Goal: Check status: Check status

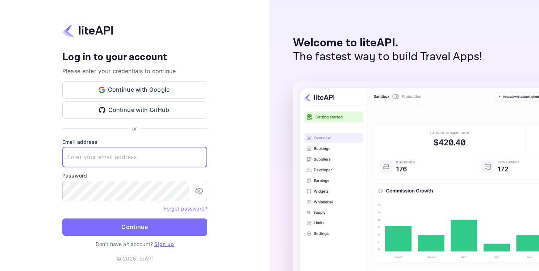
paste input "adminpassword_support@yandex-team.ru"
type input "adminpassword_support@yandex-team.ru"
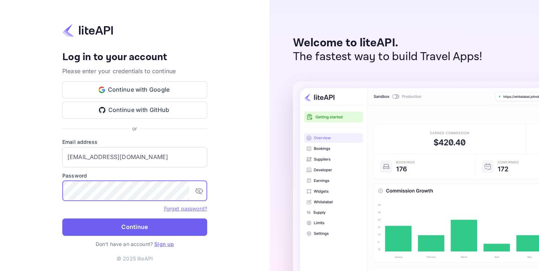
click at [140, 228] on button "Continue" at bounding box center [134, 226] width 145 height 17
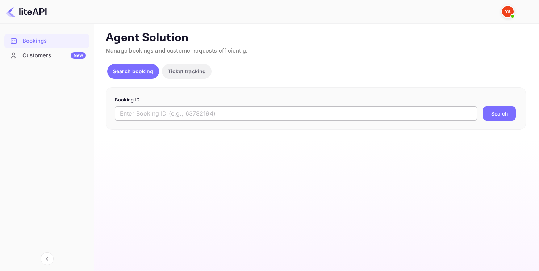
click at [203, 110] on input "text" at bounding box center [296, 113] width 362 height 14
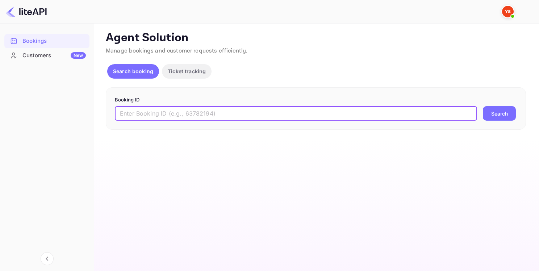
paste input "9247235"
type input "9247235"
click at [497, 112] on button "Search" at bounding box center [499, 113] width 33 height 14
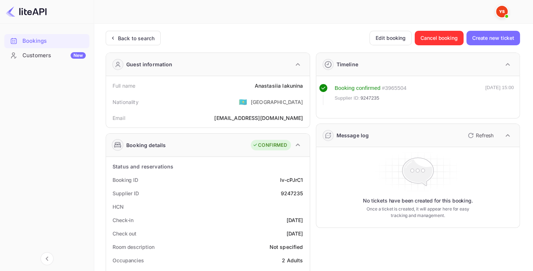
click at [290, 193] on div "9247235" at bounding box center [292, 193] width 22 height 8
copy div "9247235"
drag, startPoint x: 256, startPoint y: 85, endPoint x: 302, endPoint y: 87, distance: 46.1
click at [302, 87] on div "[PERSON_NAME]" at bounding box center [279, 86] width 49 height 8
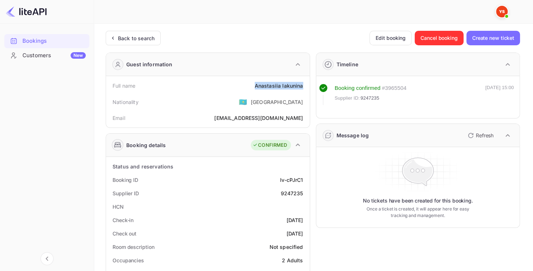
copy div "[PERSON_NAME]"
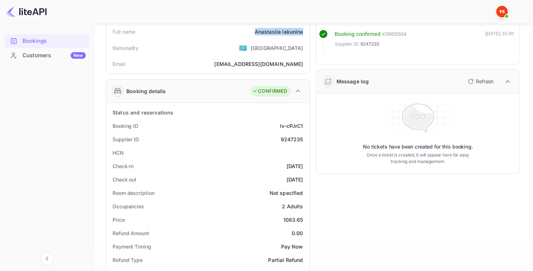
scroll to position [109, 0]
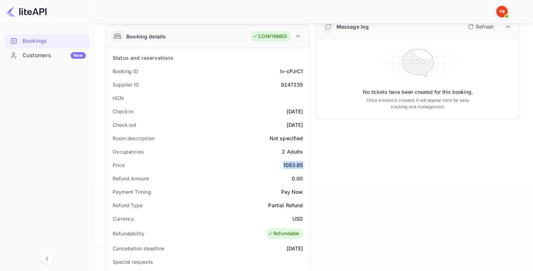
drag, startPoint x: 283, startPoint y: 165, endPoint x: 297, endPoint y: 167, distance: 14.2
click at [304, 167] on div "Price 1083.65" at bounding box center [208, 164] width 198 height 13
copy div "1083.65"
